Goal: Contribute content: Contribute content

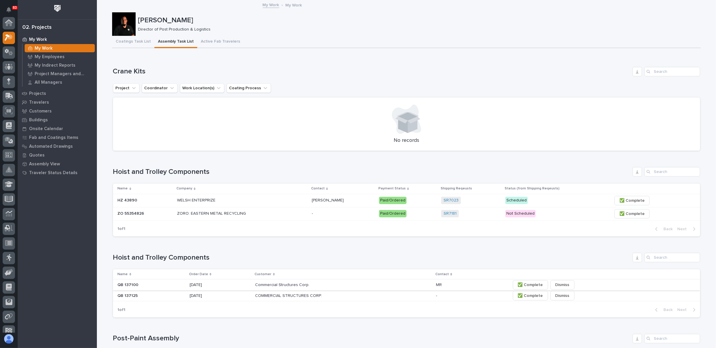
scroll to position [16, 0]
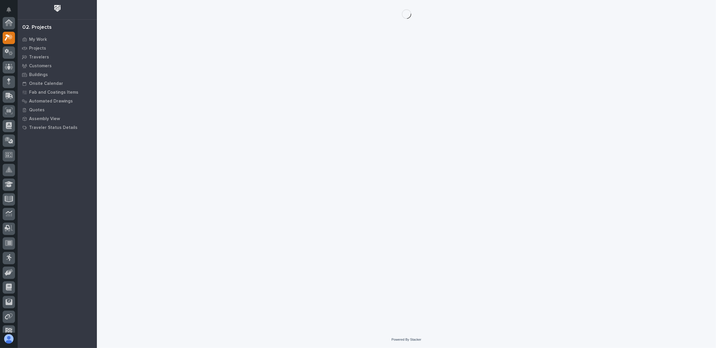
scroll to position [15, 0]
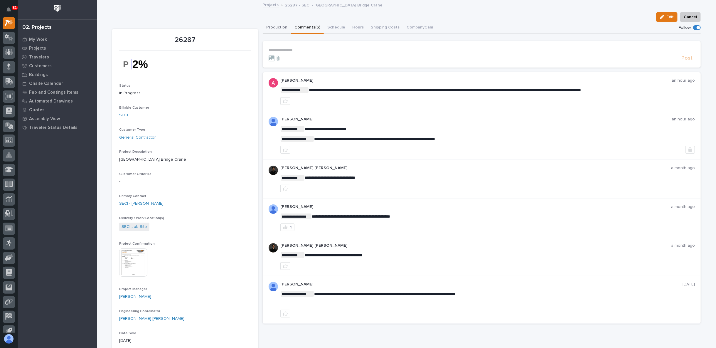
click at [277, 24] on button "Production" at bounding box center [277, 28] width 28 height 12
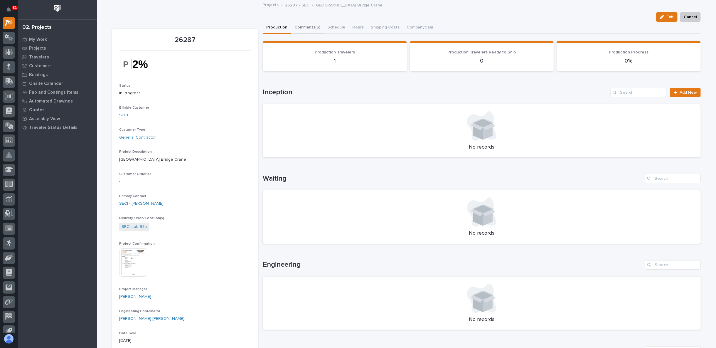
click at [306, 29] on button "Comments (6)" at bounding box center [307, 28] width 33 height 12
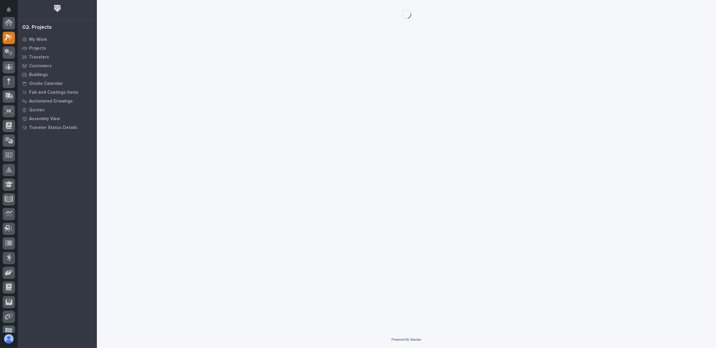
scroll to position [15, 0]
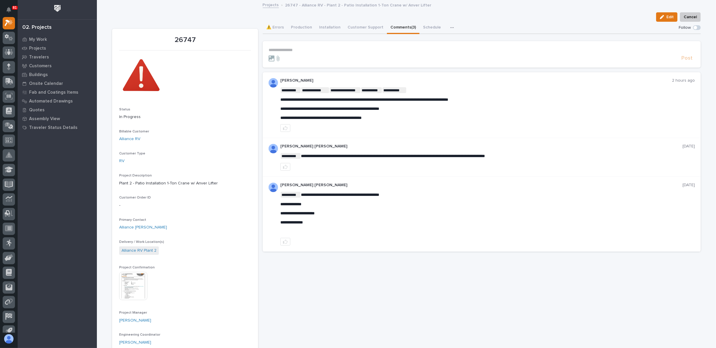
click at [282, 49] on p "**********" at bounding box center [482, 50] width 426 height 5
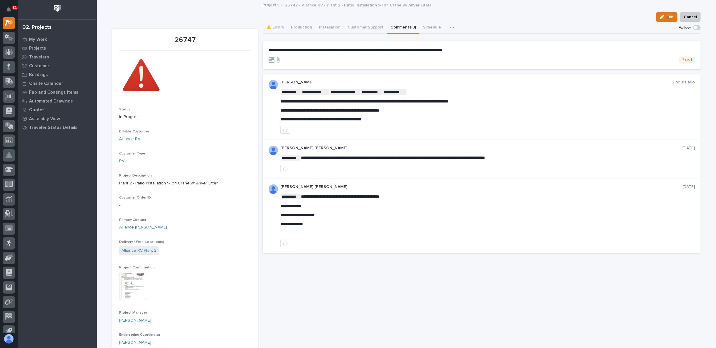
click at [686, 60] on span "Post" at bounding box center [686, 60] width 11 height 7
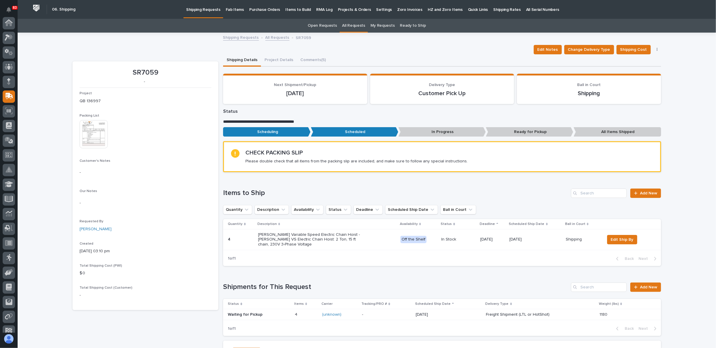
scroll to position [51, 0]
click at [6, 190] on icon at bounding box center [9, 192] width 8 height 6
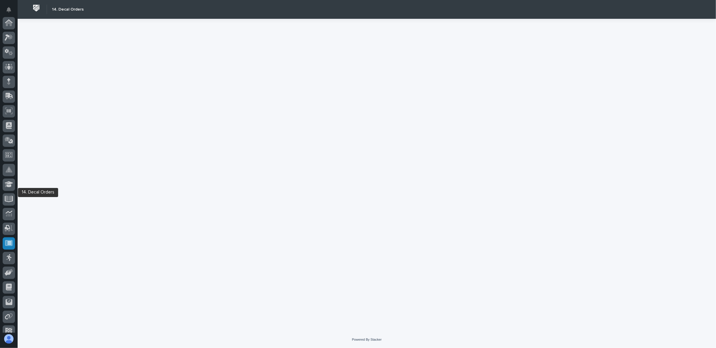
scroll to position [51, 0]
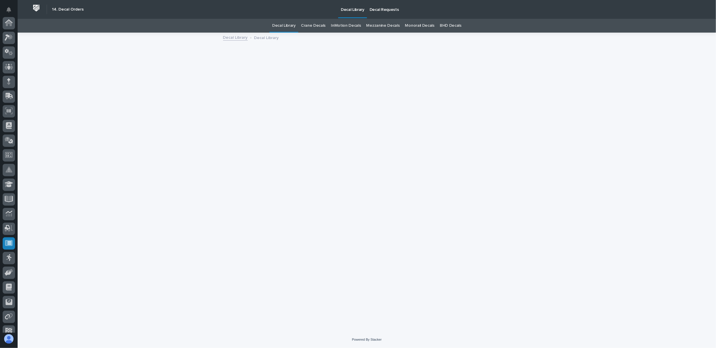
scroll to position [51, 0]
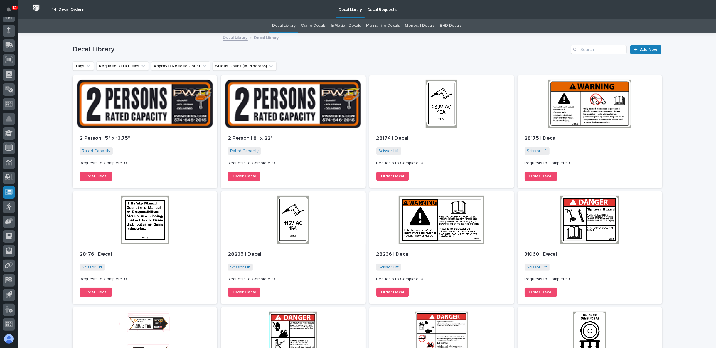
click at [377, 9] on p "Decal Requests" at bounding box center [381, 6] width 29 height 12
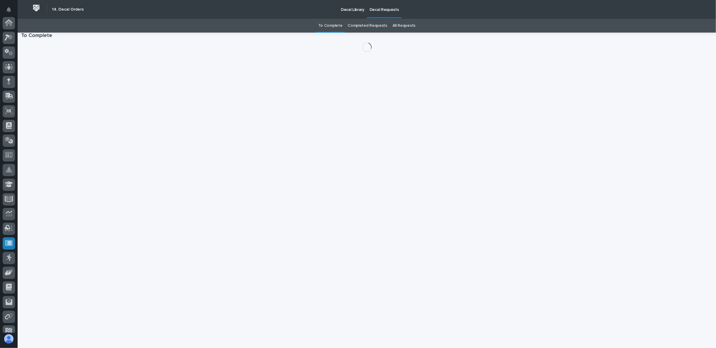
scroll to position [51, 0]
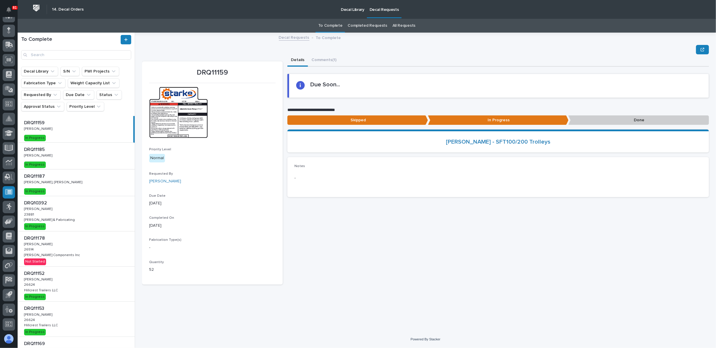
click at [359, 10] on p "Decal Library" at bounding box center [352, 6] width 23 height 12
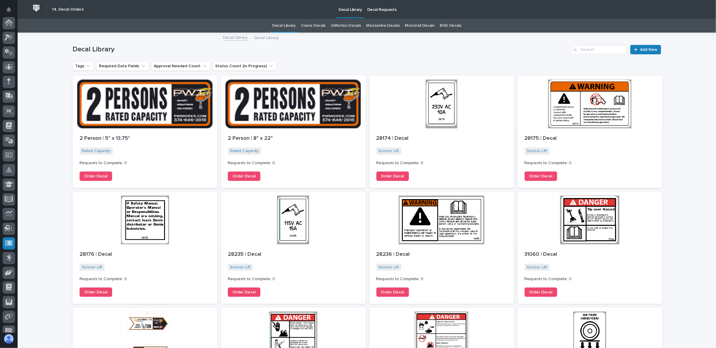
scroll to position [51, 0]
click at [645, 48] on span "Add New" at bounding box center [648, 50] width 17 height 4
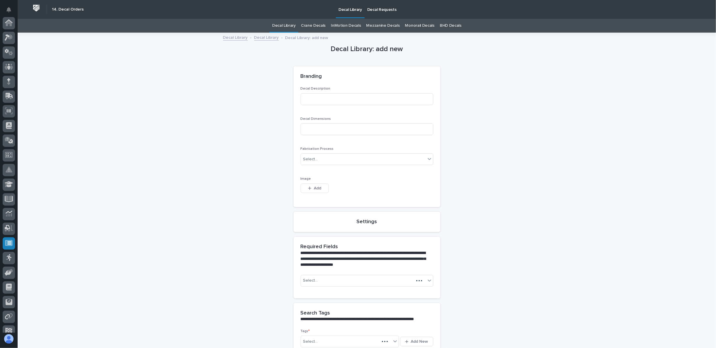
scroll to position [51, 0]
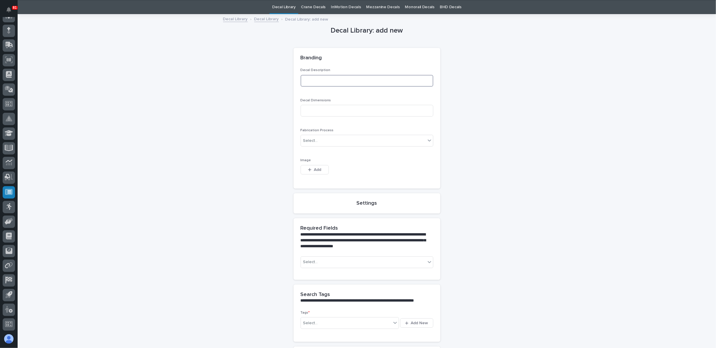
click at [319, 83] on input at bounding box center [367, 81] width 133 height 12
